Goal: Find specific page/section

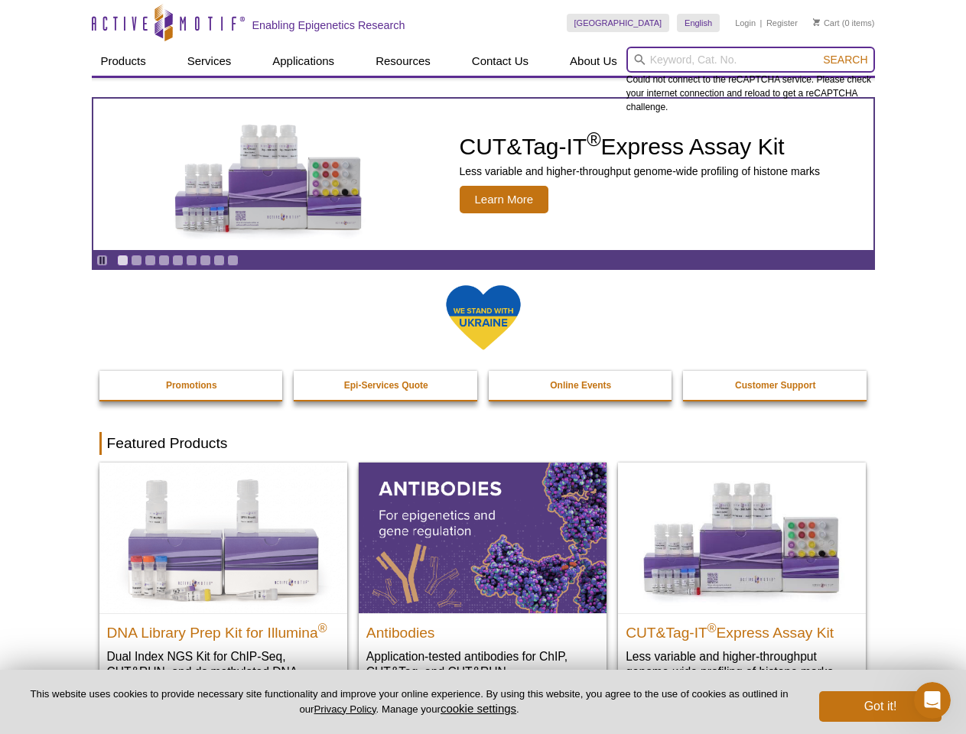
click at [750, 60] on input "search" at bounding box center [750, 60] width 249 height 26
click at [845, 60] on span "Search" at bounding box center [845, 60] width 44 height 12
click at [102, 260] on icon "Pause" at bounding box center [102, 260] width 10 height 10
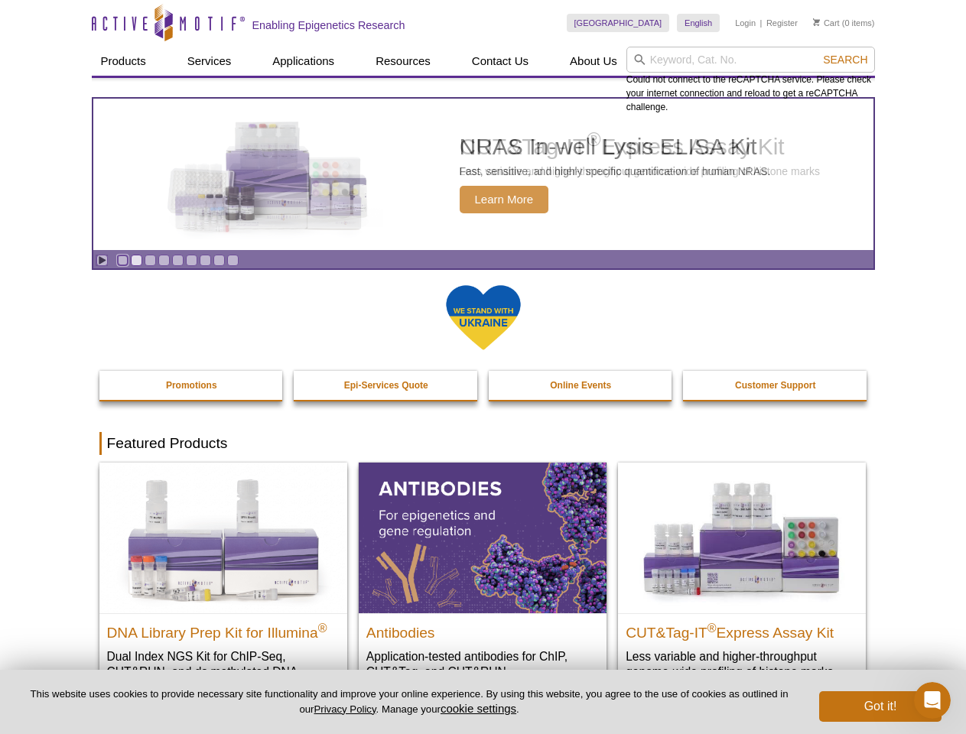
click at [122, 260] on link "Go to slide 1" at bounding box center [122, 260] width 11 height 11
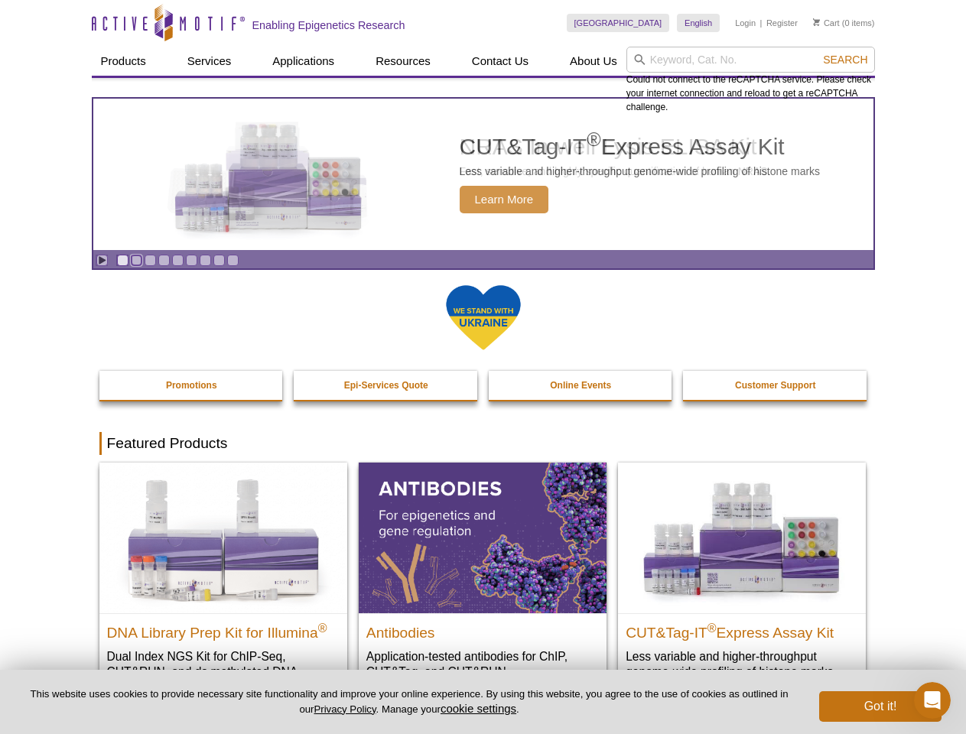
click at [136, 260] on link "Go to slide 2" at bounding box center [136, 260] width 11 height 11
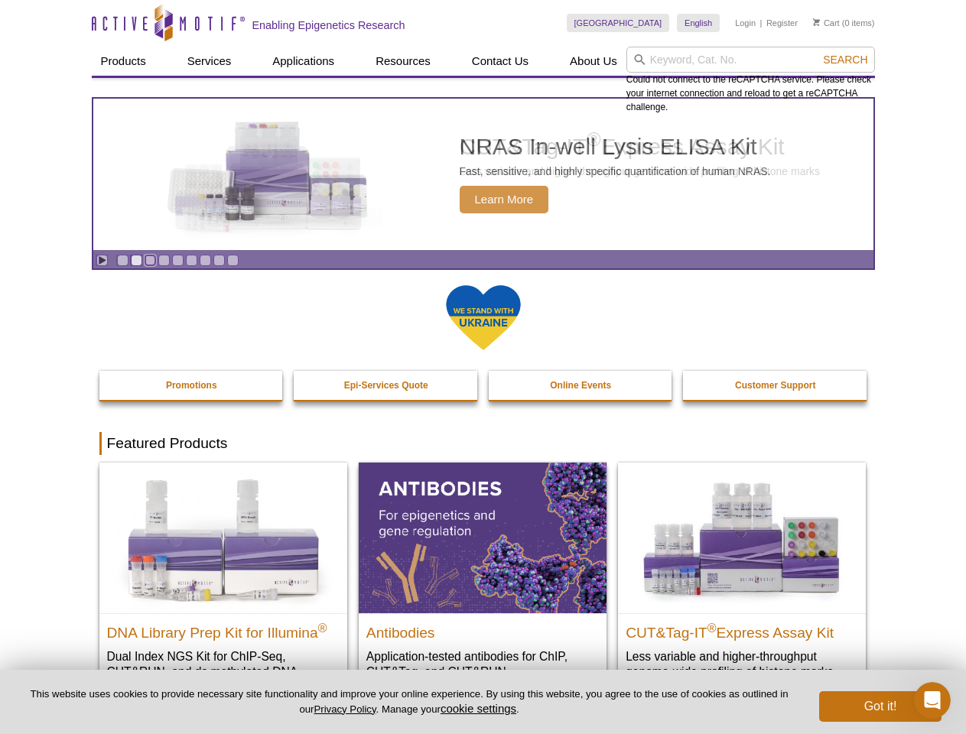
click at [150, 260] on link "Go to slide 3" at bounding box center [150, 260] width 11 height 11
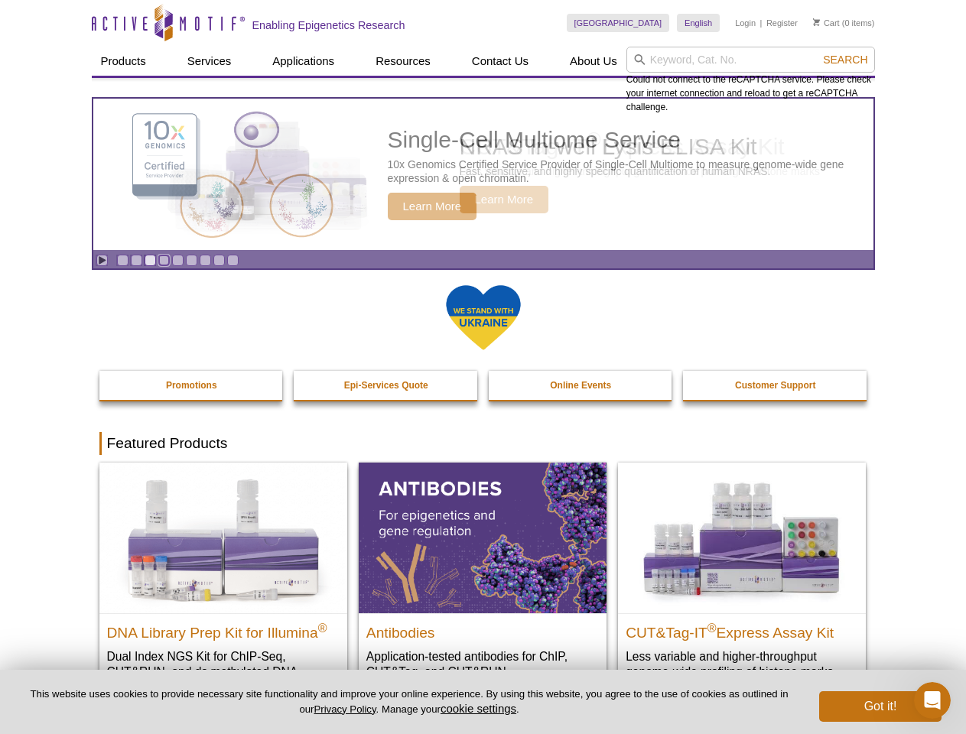
click at [164, 260] on link "Go to slide 4" at bounding box center [163, 260] width 11 height 11
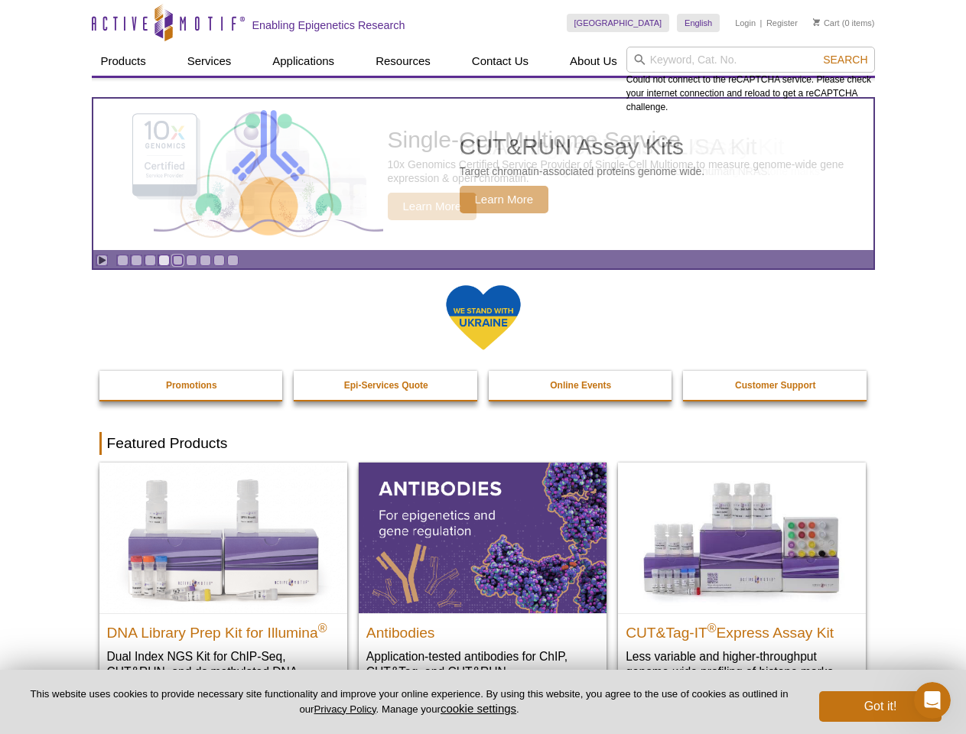
click at [177, 260] on link "Go to slide 5" at bounding box center [177, 260] width 11 height 11
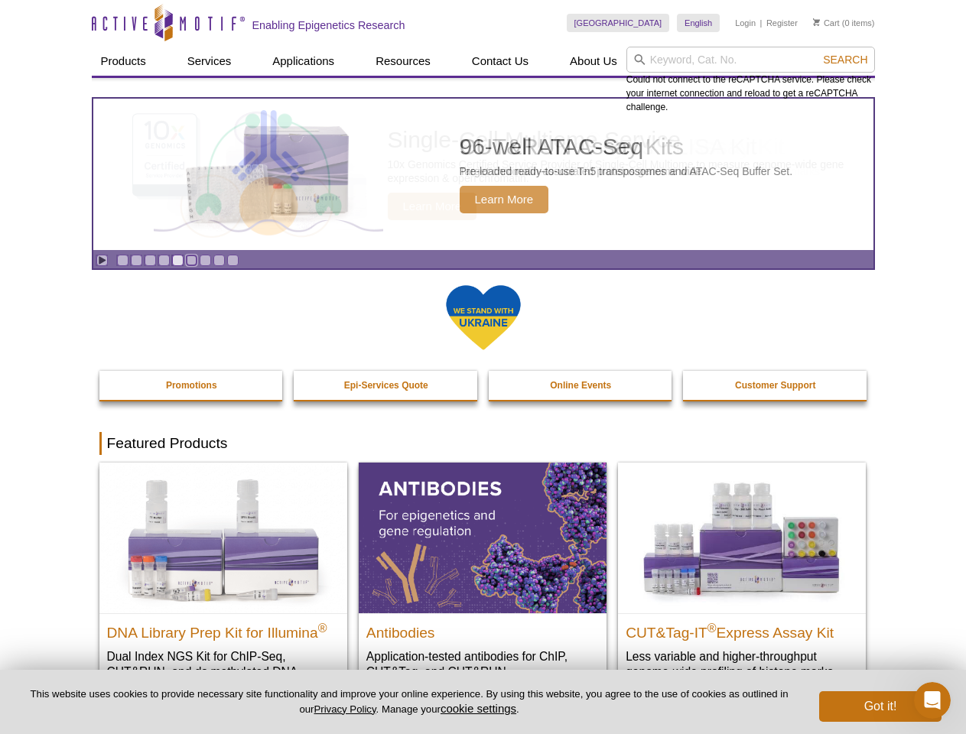
click at [191, 260] on link "Go to slide 6" at bounding box center [191, 260] width 11 height 11
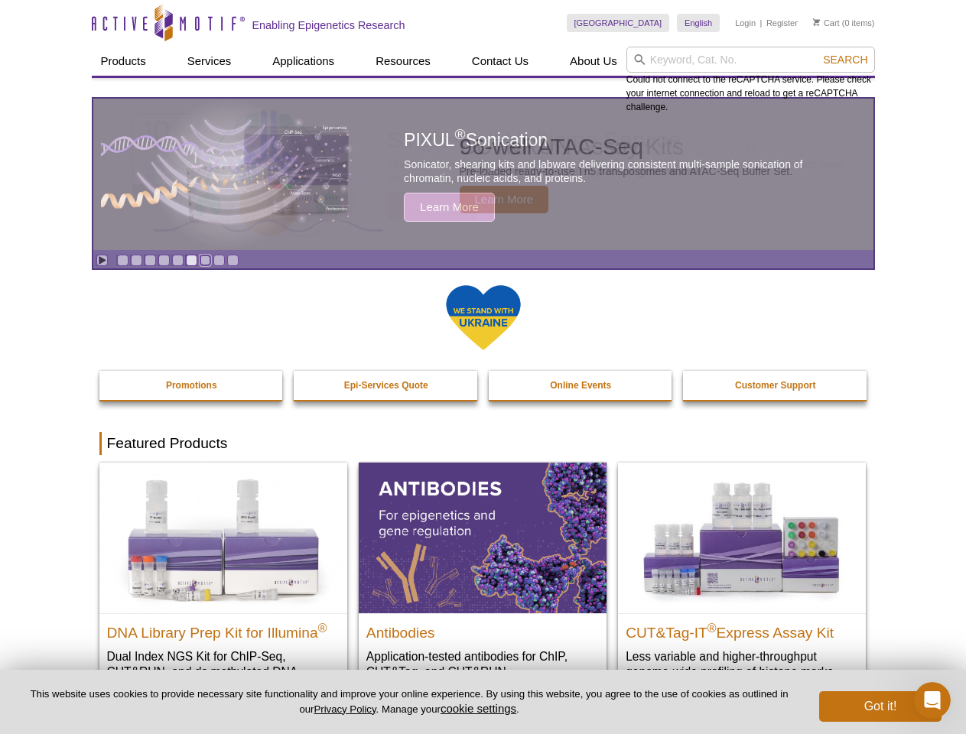
click at [205, 260] on link "Go to slide 7" at bounding box center [205, 260] width 11 height 11
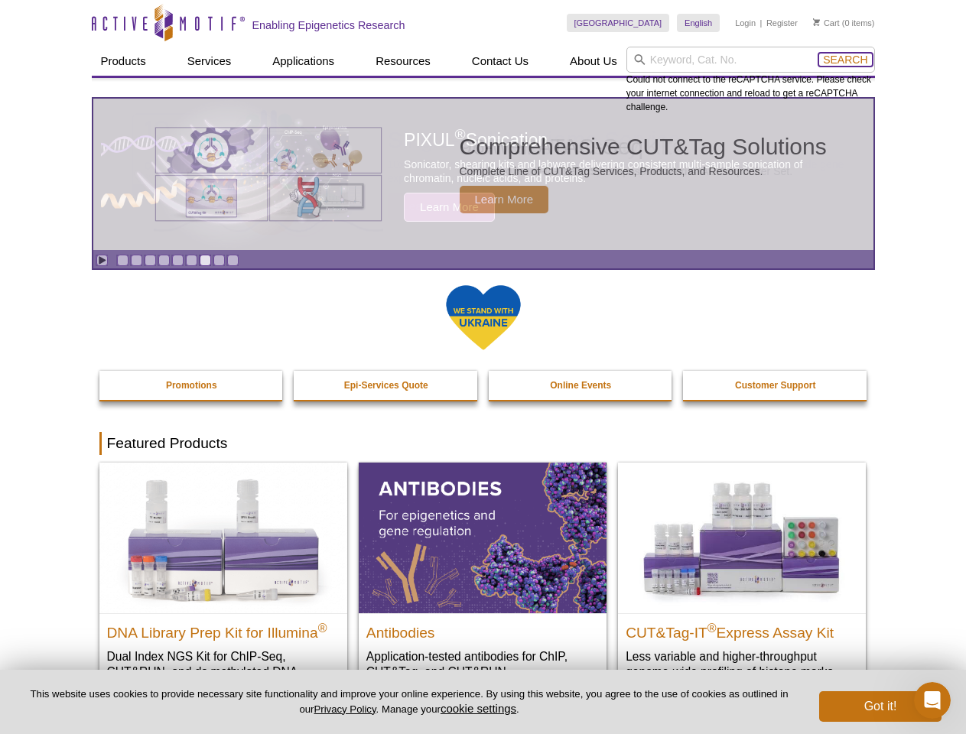
click at [845, 60] on span "Search" at bounding box center [845, 60] width 44 height 12
